Goal: Information Seeking & Learning: Compare options

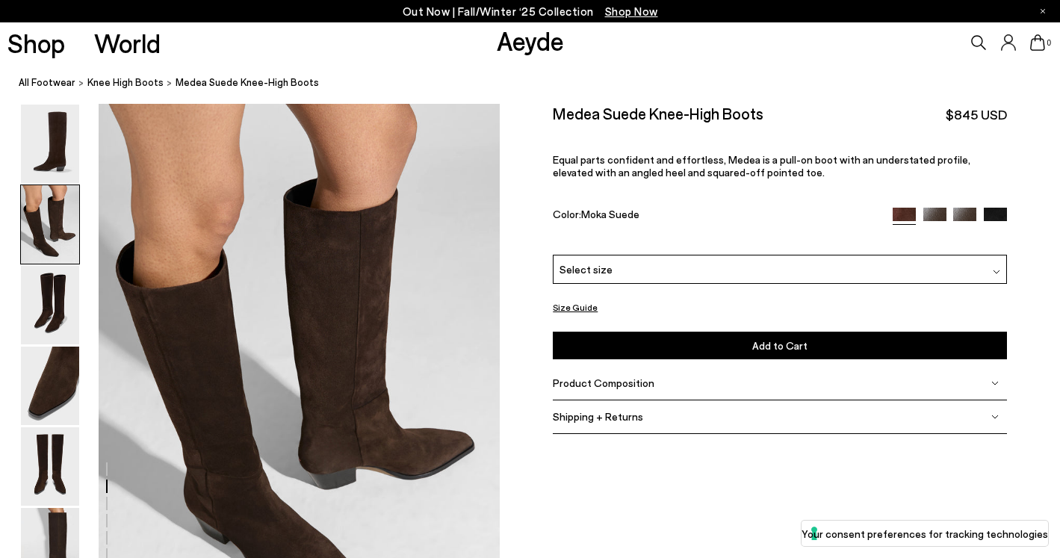
scroll to position [538, 0]
click at [964, 217] on img at bounding box center [964, 219] width 23 height 23
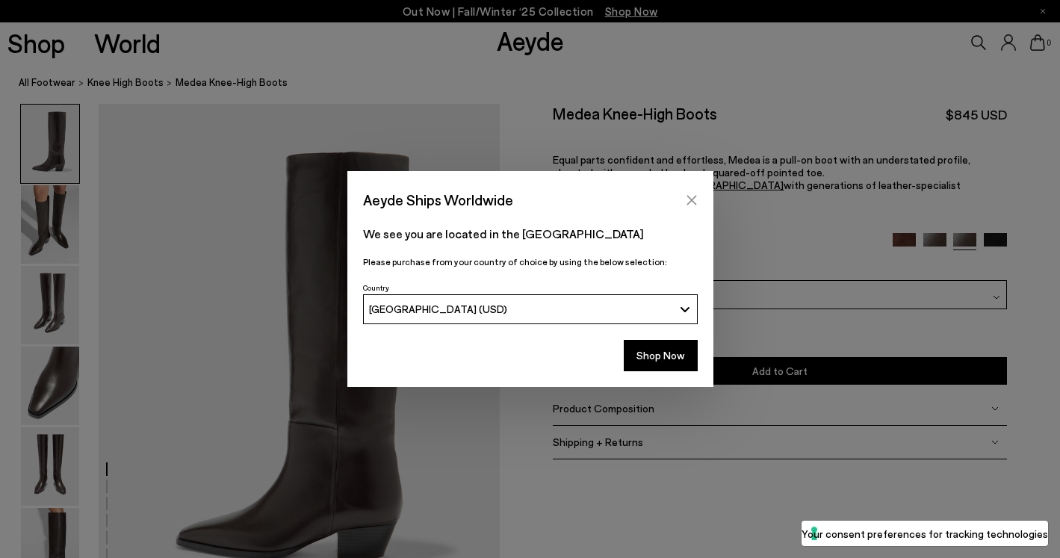
click at [690, 201] on icon "Close" at bounding box center [691, 200] width 10 height 10
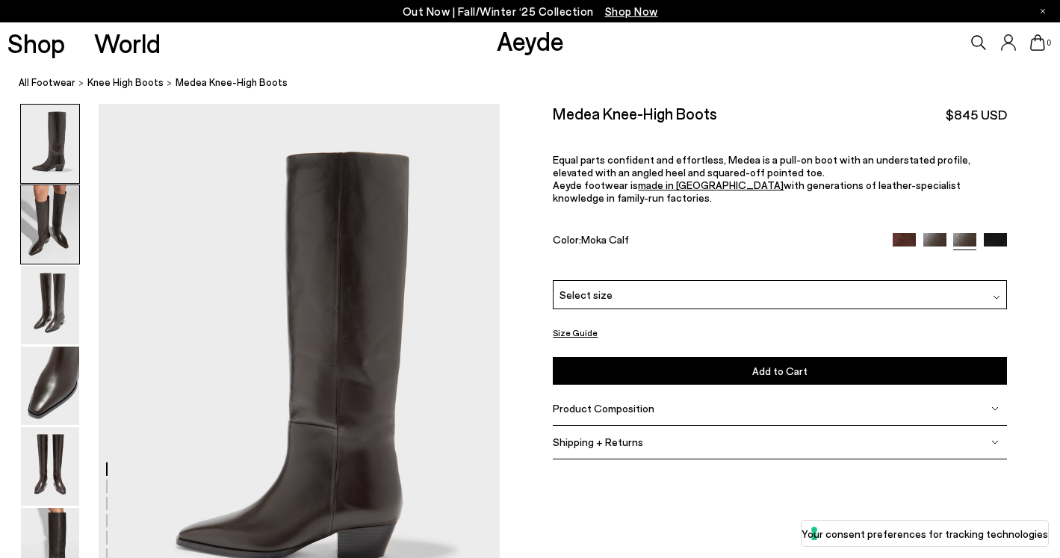
click at [64, 231] on img at bounding box center [50, 224] width 58 height 78
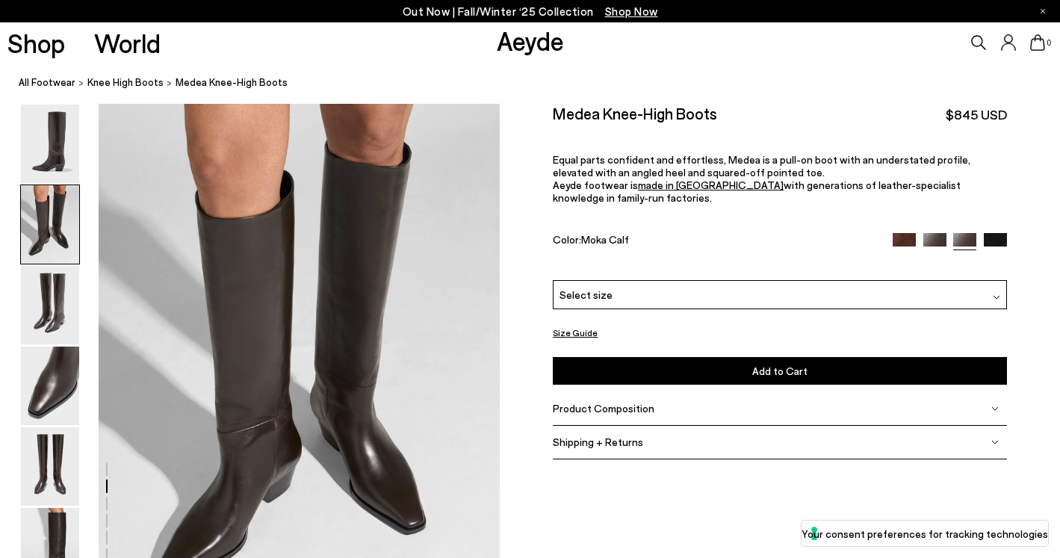
click at [992, 237] on img at bounding box center [994, 244] width 23 height 23
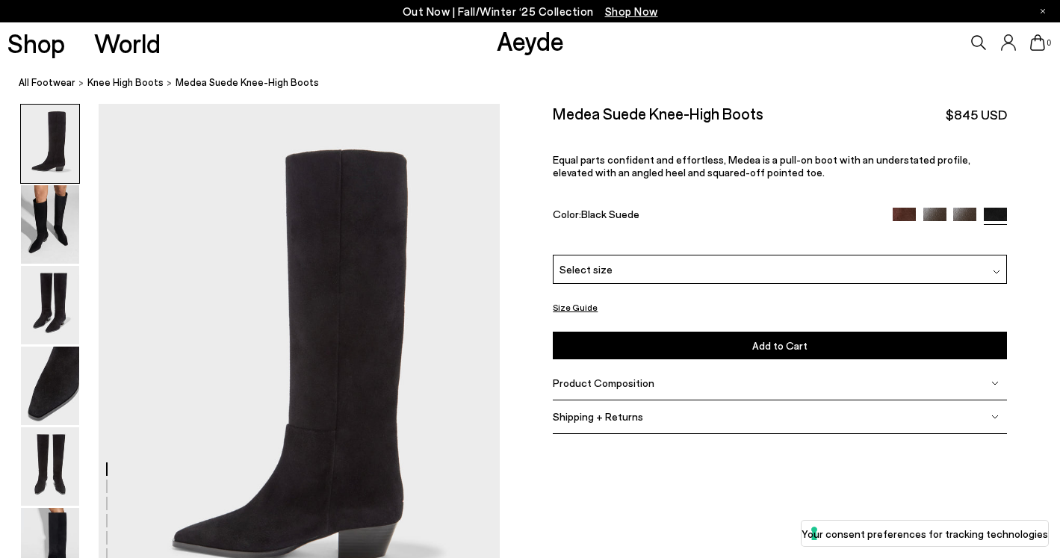
click at [904, 219] on img at bounding box center [903, 219] width 23 height 23
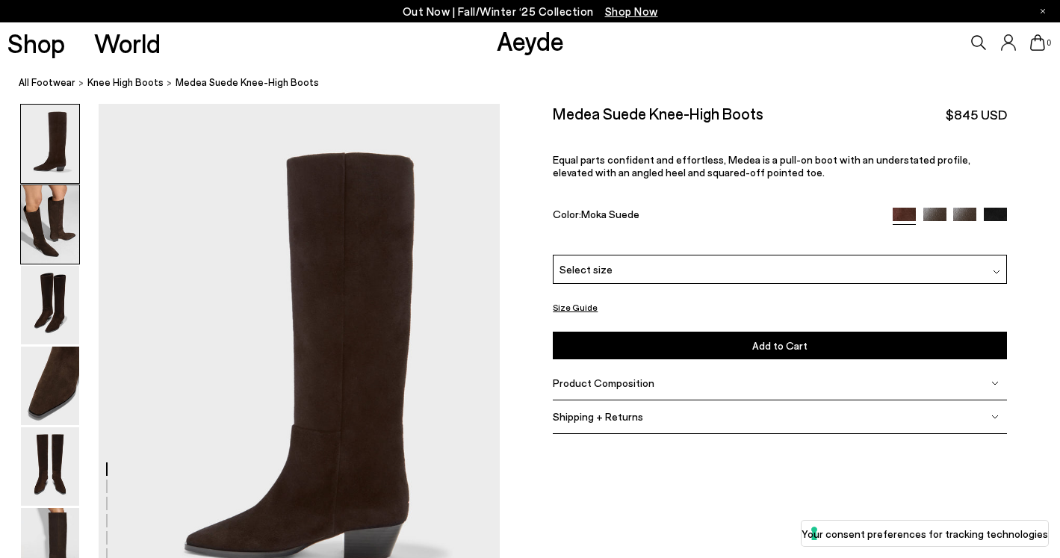
click at [57, 224] on img at bounding box center [50, 224] width 58 height 78
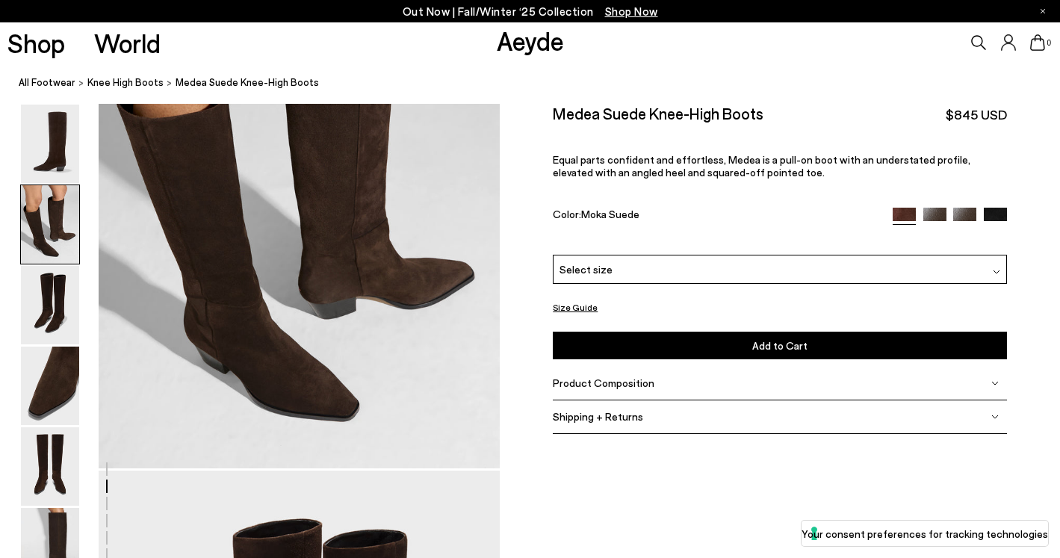
scroll to position [715, 0]
